Goal: Check status: Check status

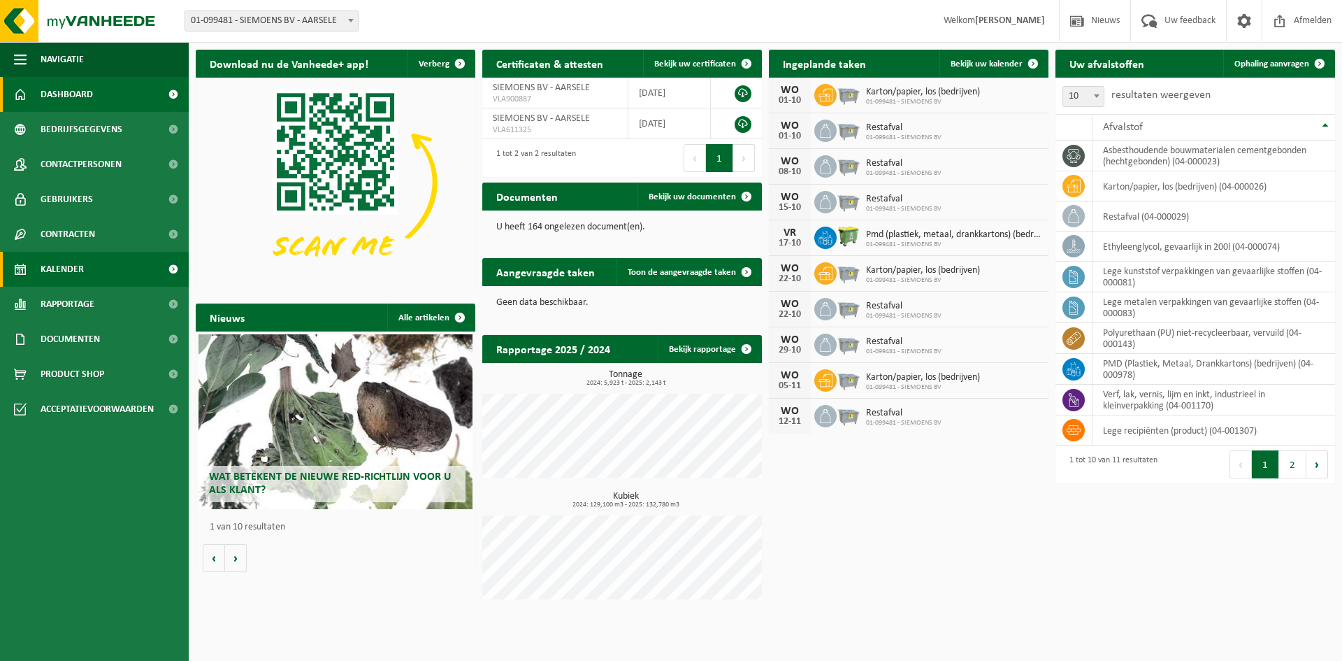
click at [99, 276] on link "Kalender" at bounding box center [94, 269] width 189 height 35
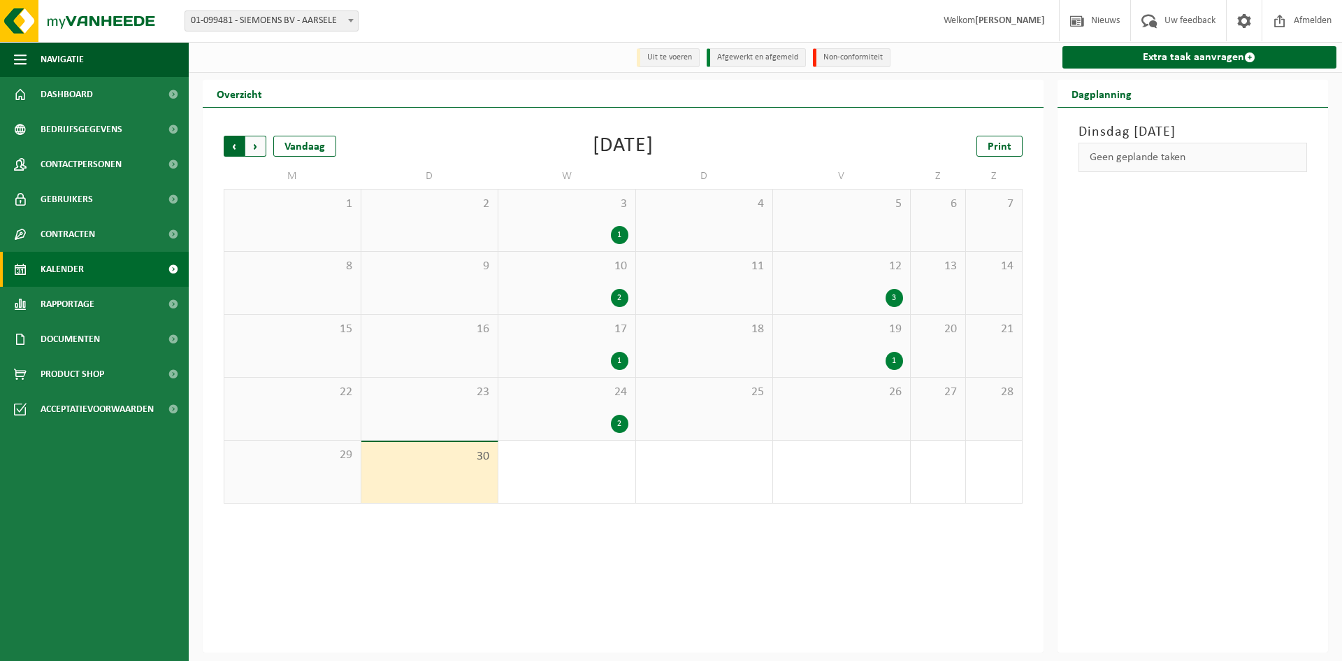
click at [254, 145] on span "Volgende" at bounding box center [255, 146] width 21 height 21
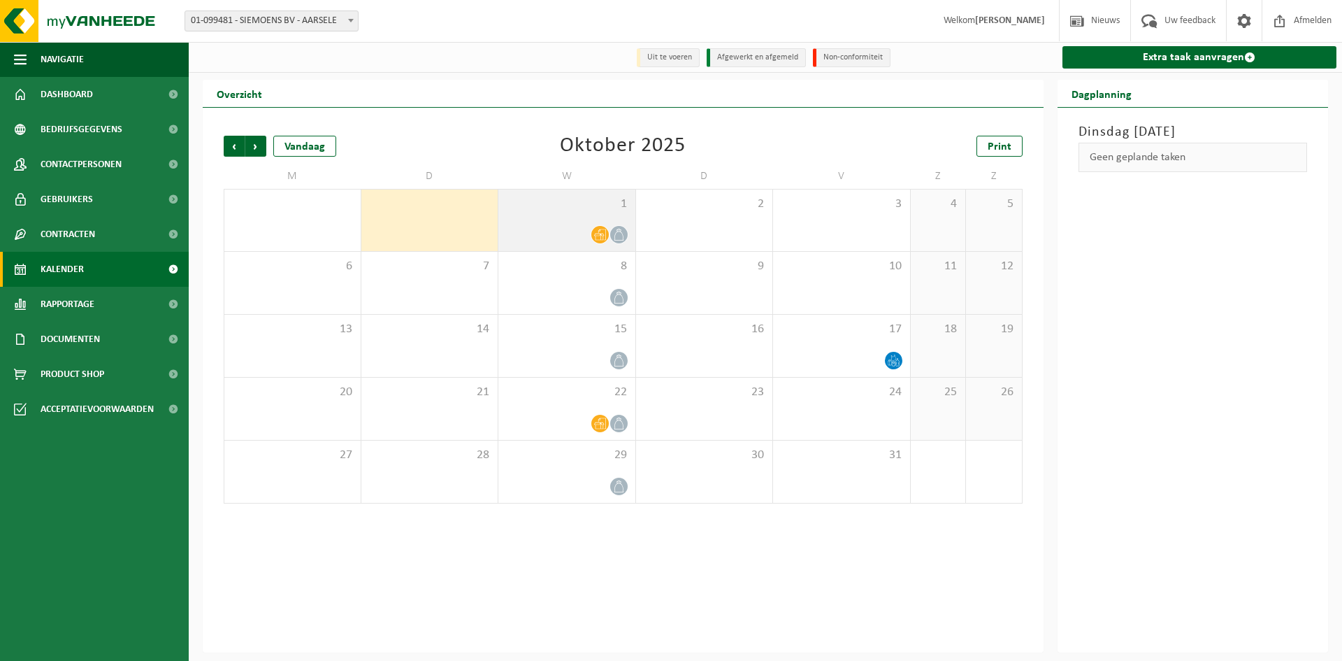
click at [567, 233] on div at bounding box center [566, 234] width 123 height 19
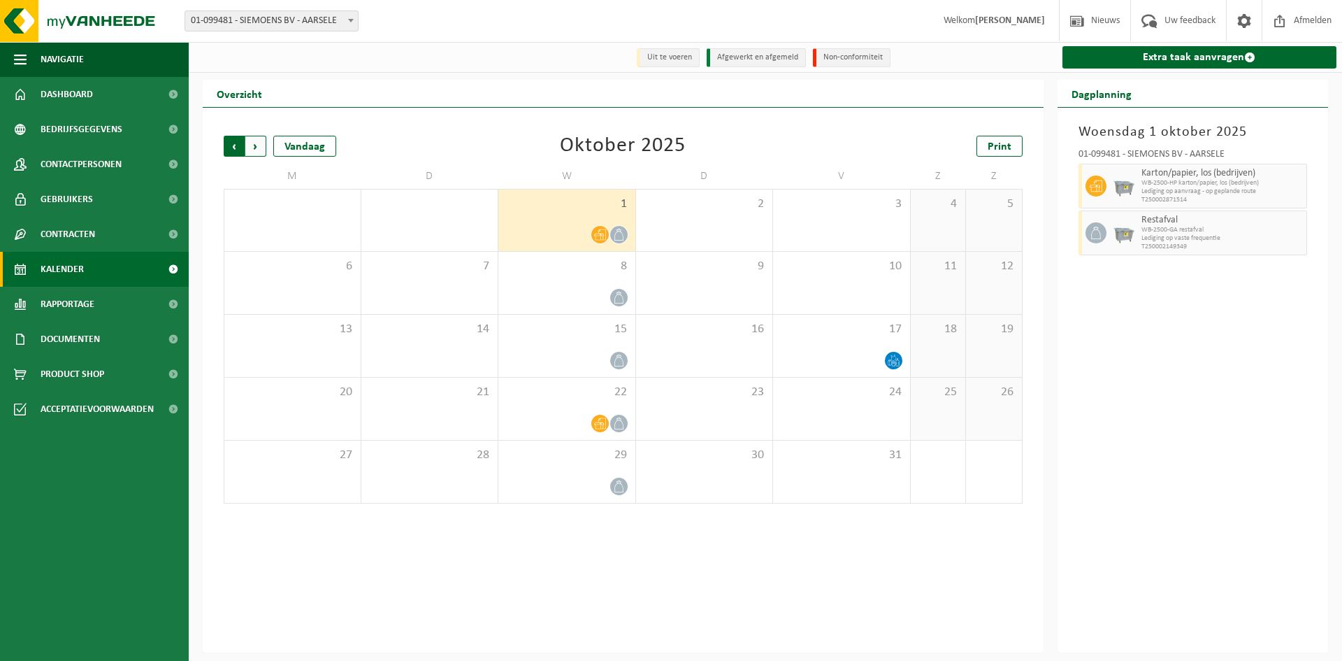
click at [252, 147] on span "Volgende" at bounding box center [255, 146] width 21 height 21
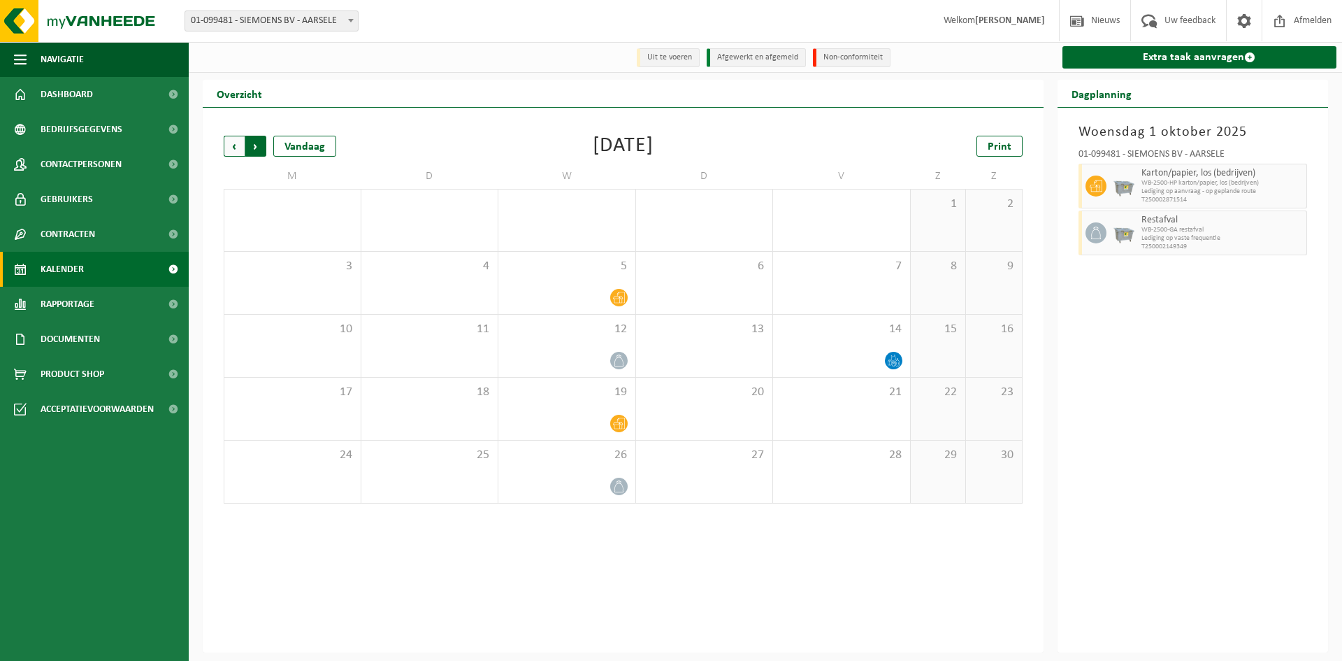
click at [235, 148] on span "Vorige" at bounding box center [234, 146] width 21 height 21
